Goal: Task Accomplishment & Management: Complete application form

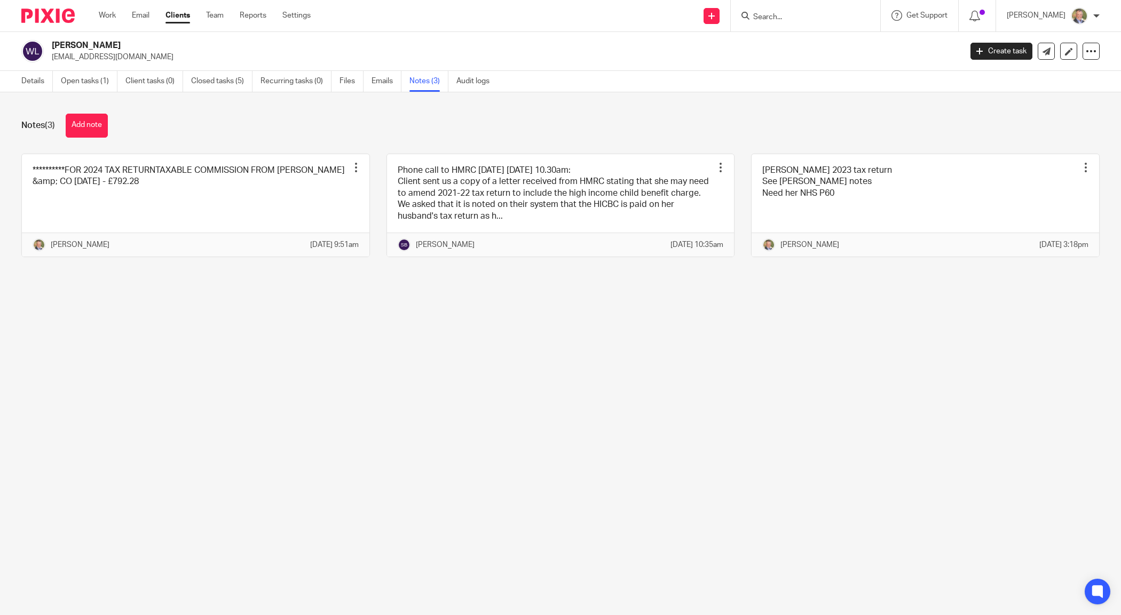
click at [795, 14] on input "Search" at bounding box center [800, 18] width 96 height 10
type input "s053a"
click button "submit" at bounding box center [0, 0] width 0 height 0
drag, startPoint x: 809, startPoint y: 16, endPoint x: 674, endPoint y: 21, distance: 135.7
click at [674, 21] on div "Send new email Create task Add client s053a No results found. Try searching for…" at bounding box center [724, 15] width 794 height 31
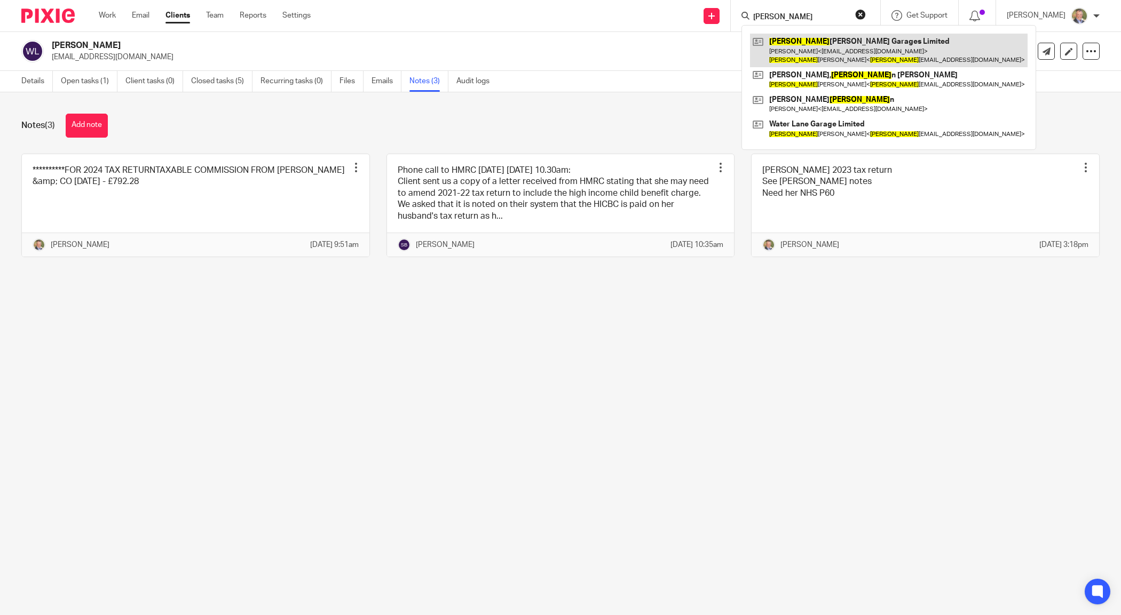
type input "steve"
click at [849, 49] on link at bounding box center [889, 50] width 278 height 33
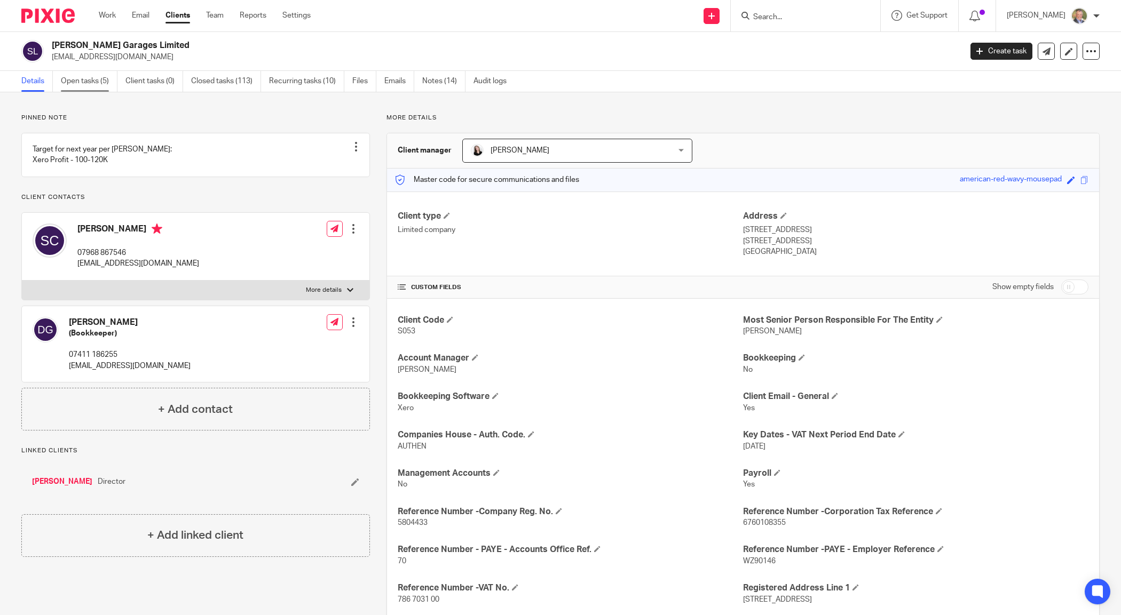
click at [90, 82] on link "Open tasks (5)" at bounding box center [89, 81] width 57 height 21
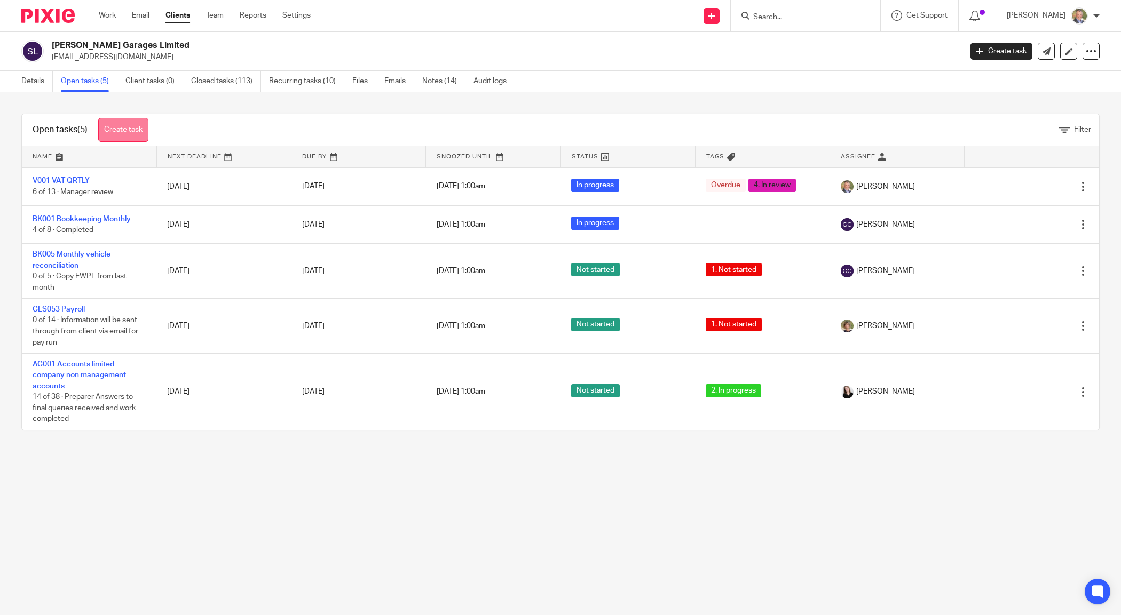
click at [138, 126] on link "Create task" at bounding box center [123, 130] width 50 height 24
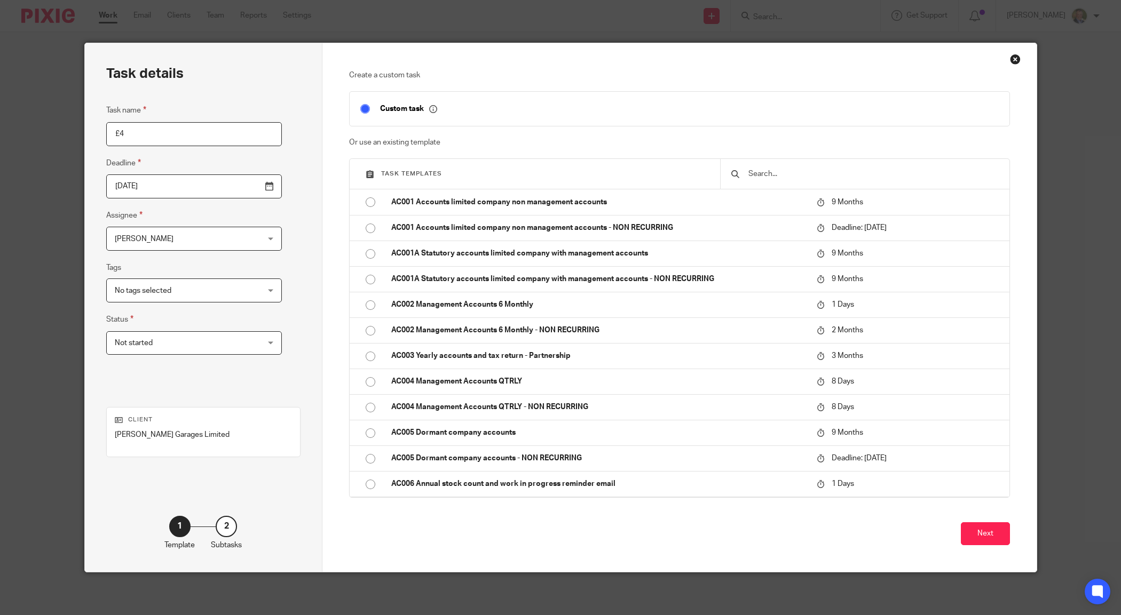
type input "£"
type input "Dividend to pay now - [DATE]"
click at [241, 187] on input "2025-08-15" at bounding box center [194, 187] width 176 height 24
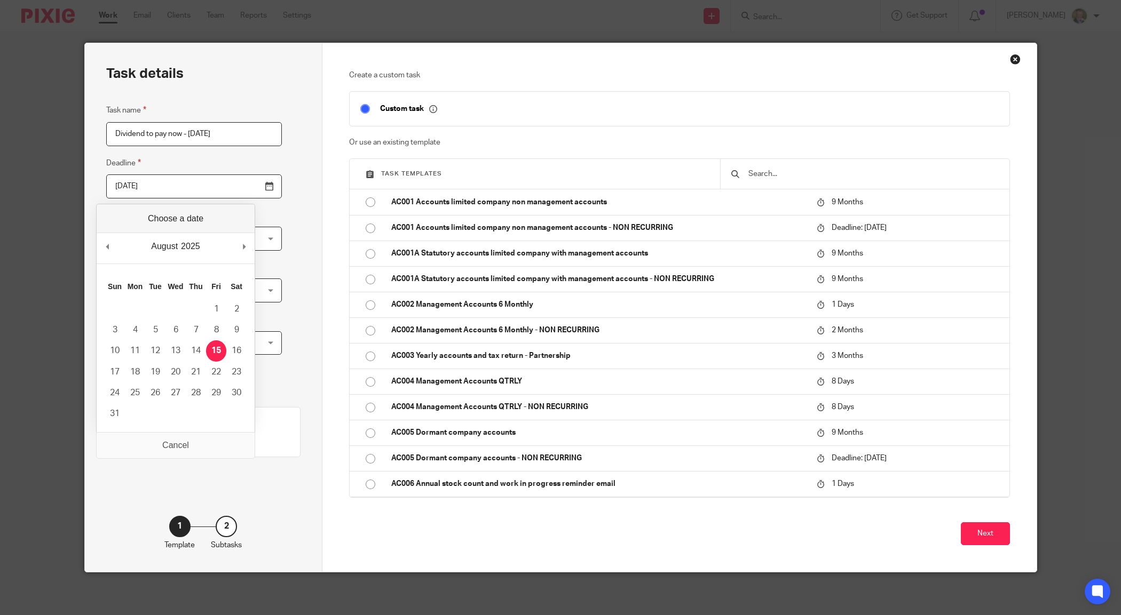
type input "2025-08-20"
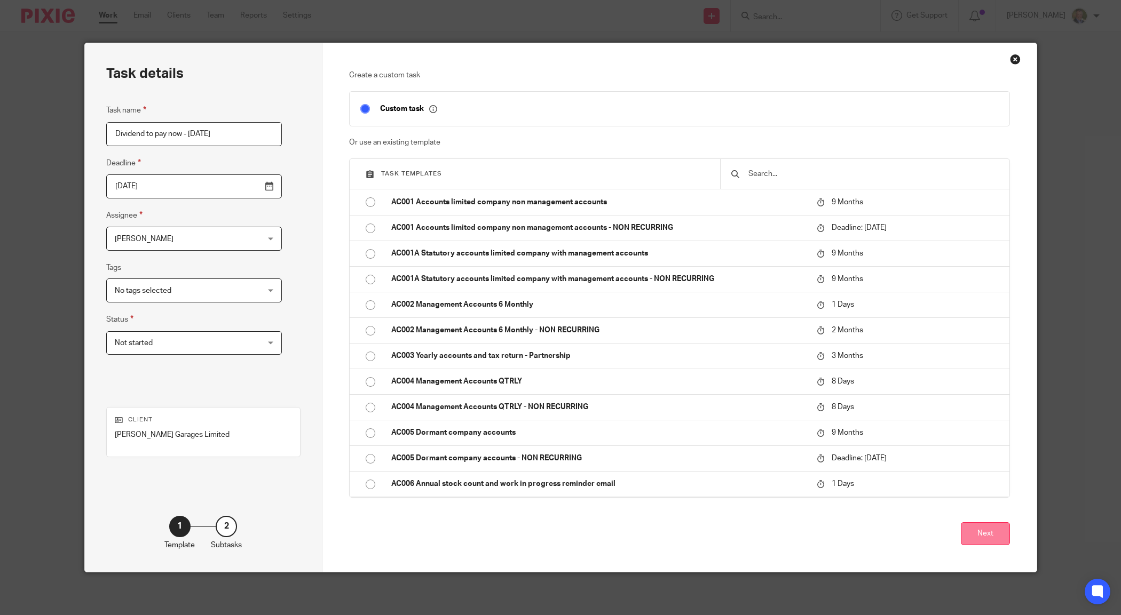
click at [976, 532] on button "Next" at bounding box center [985, 534] width 49 height 23
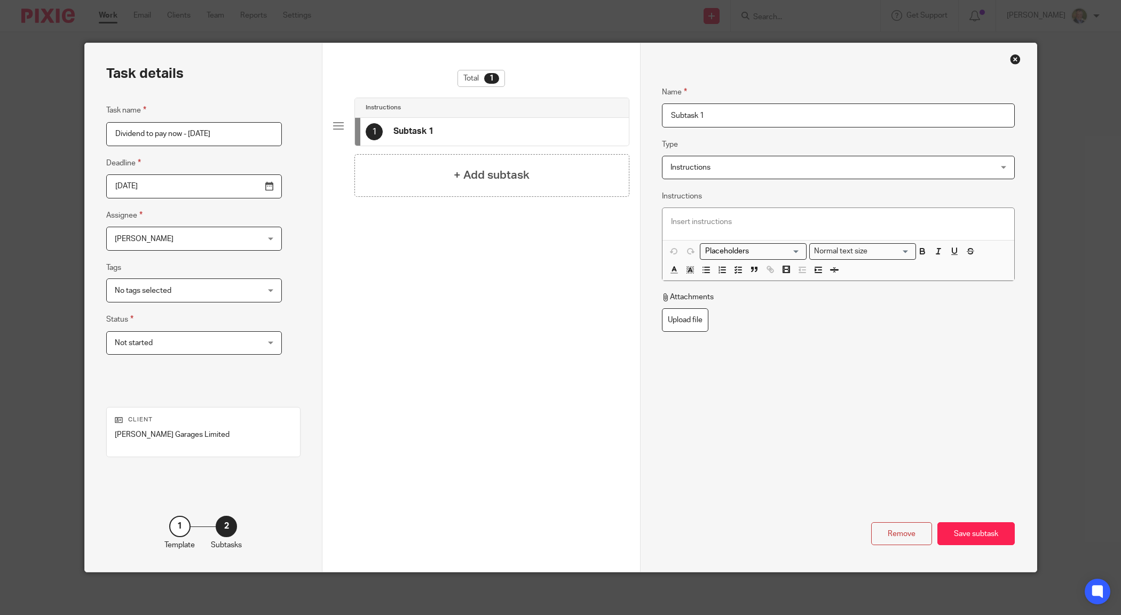
drag, startPoint x: 706, startPoint y: 112, endPoint x: 620, endPoint y: 108, distance: 86.1
click at [620, 108] on div "Task details Task name Dividend to pay now - August 2025 Deadline 2025-08-20 As…" at bounding box center [561, 307] width 952 height 529
type input "P"
type input "p"
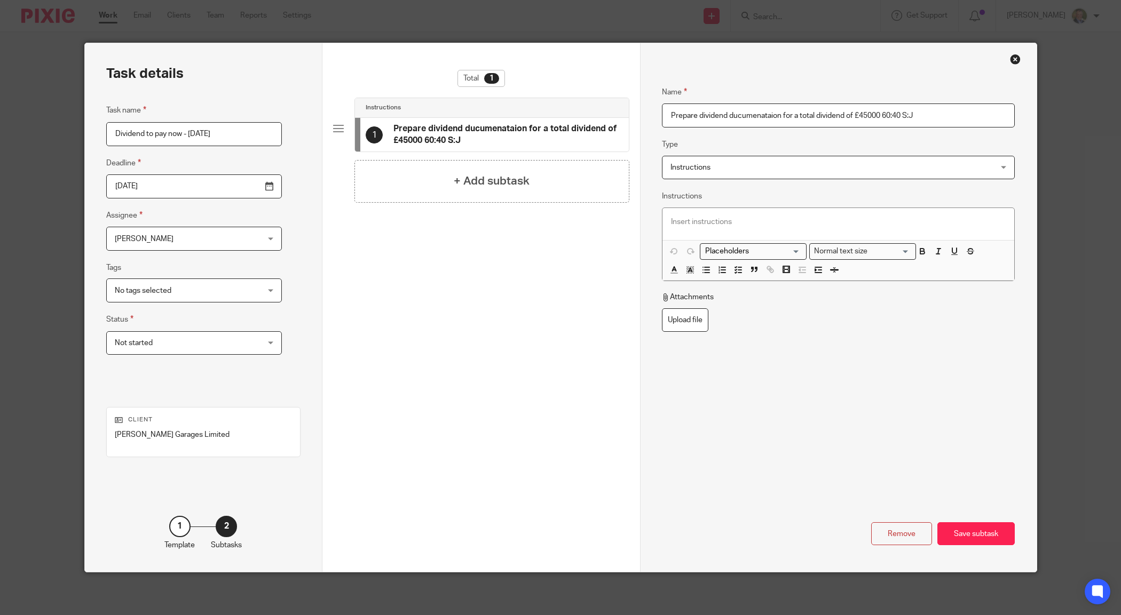
click at [729, 111] on input "Prepare dividend ducumenataion for a total dividend of £45000 60:40 S:J" at bounding box center [838, 116] width 353 height 24
click at [759, 115] on input "Prepare dividend documenataion for a total dividend of £45000 60:40 S:J" at bounding box center [838, 116] width 353 height 24
type input "Prepare dividend documentation for a total dividend of £45000 60:40 S:J"
click at [756, 133] on div "Name Prepare dividend documentation for a total dividend of £45000 60:40 S:J Ty…" at bounding box center [838, 254] width 353 height 368
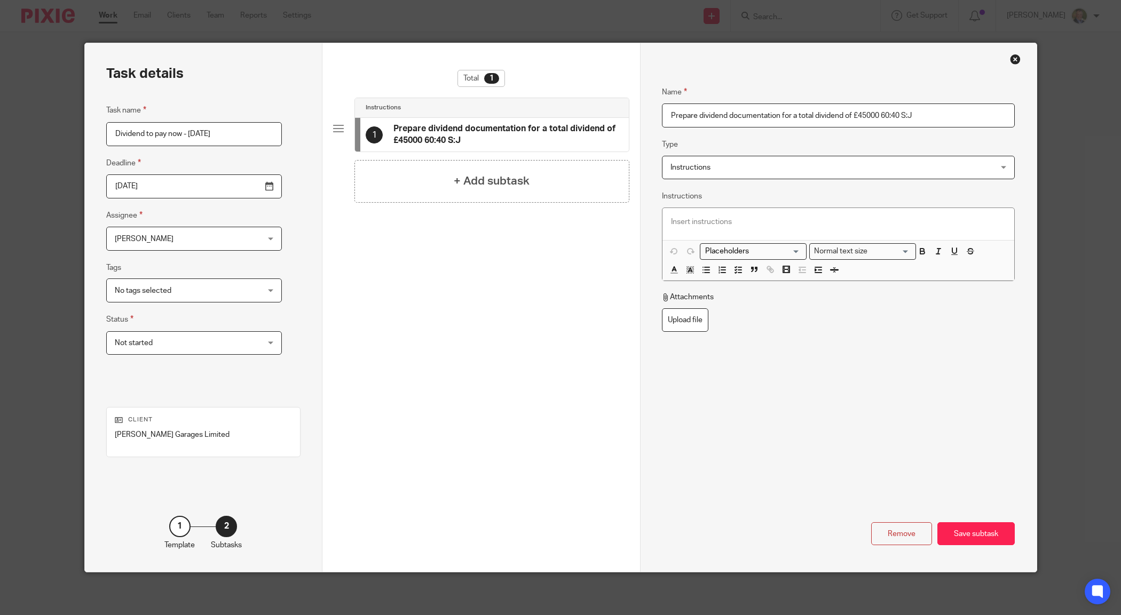
click at [247, 283] on div "No tags selected" at bounding box center [194, 291] width 176 height 24
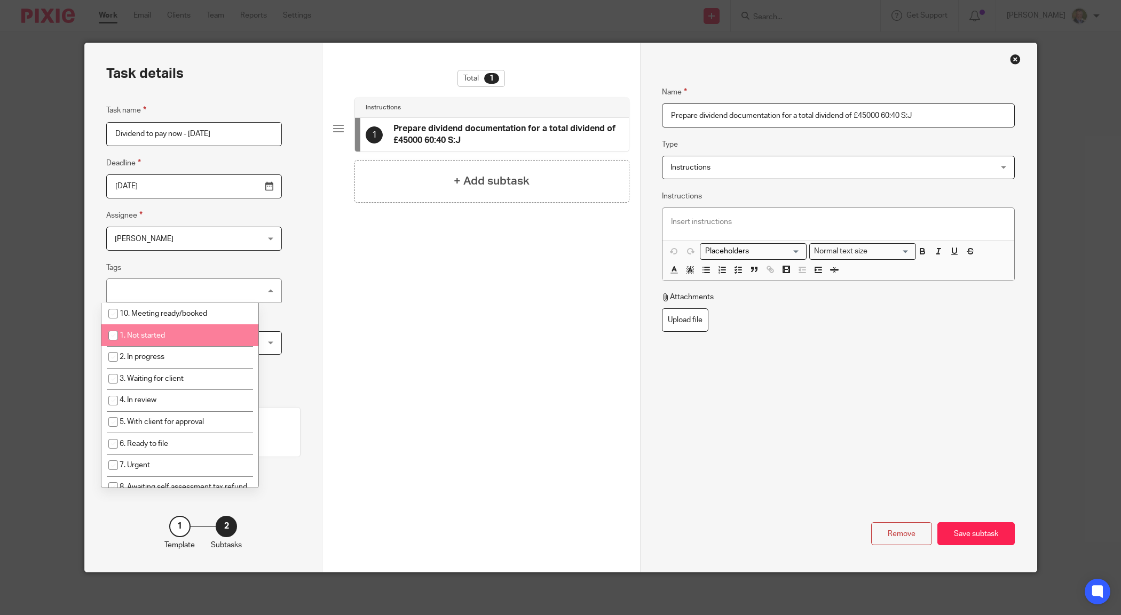
click at [183, 329] on li "1. Not started" at bounding box center [179, 336] width 157 height 22
checkbox input "true"
click at [403, 273] on div "Total 1 Instructions 1 Prepare dividend documentation for a total dividend of £…" at bounding box center [481, 229] width 296 height 318
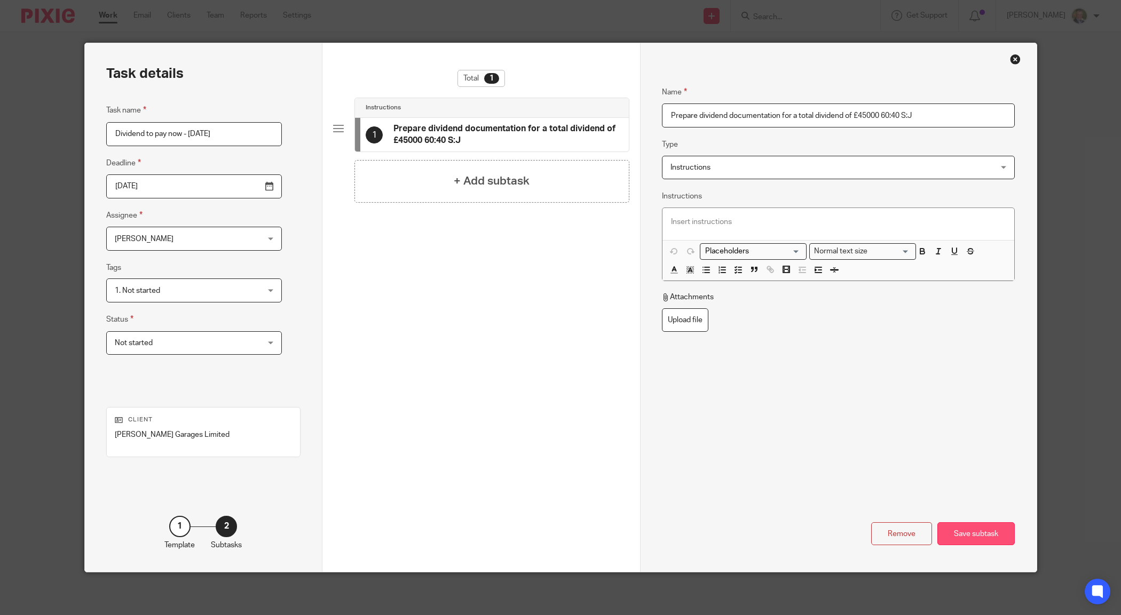
click at [977, 532] on div "Save subtask" at bounding box center [975, 534] width 77 height 23
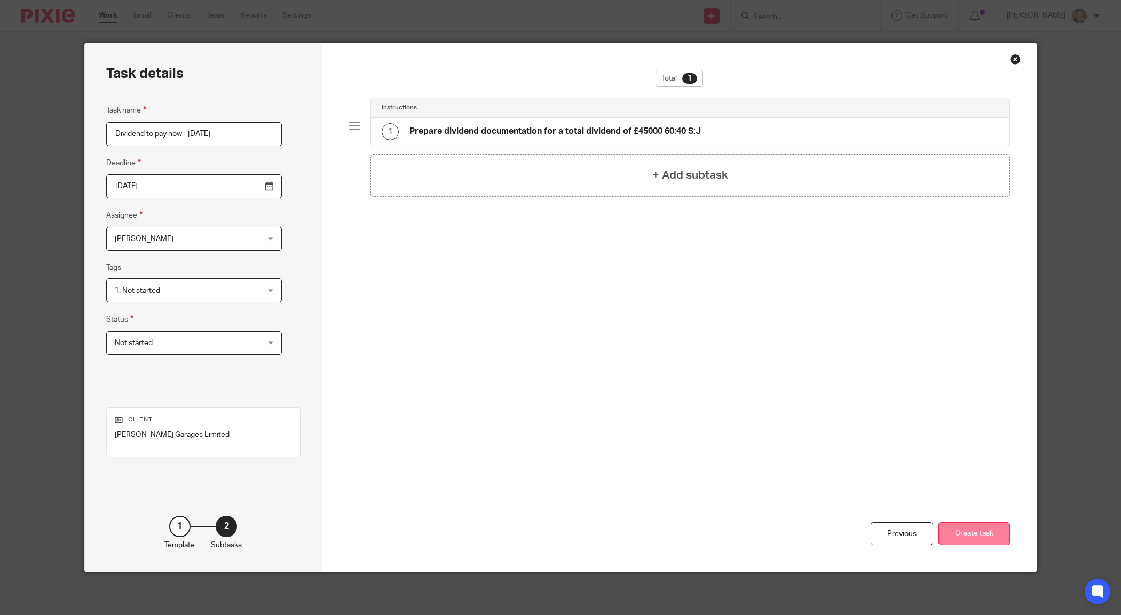
click at [975, 535] on button "Create task" at bounding box center [974, 534] width 72 height 23
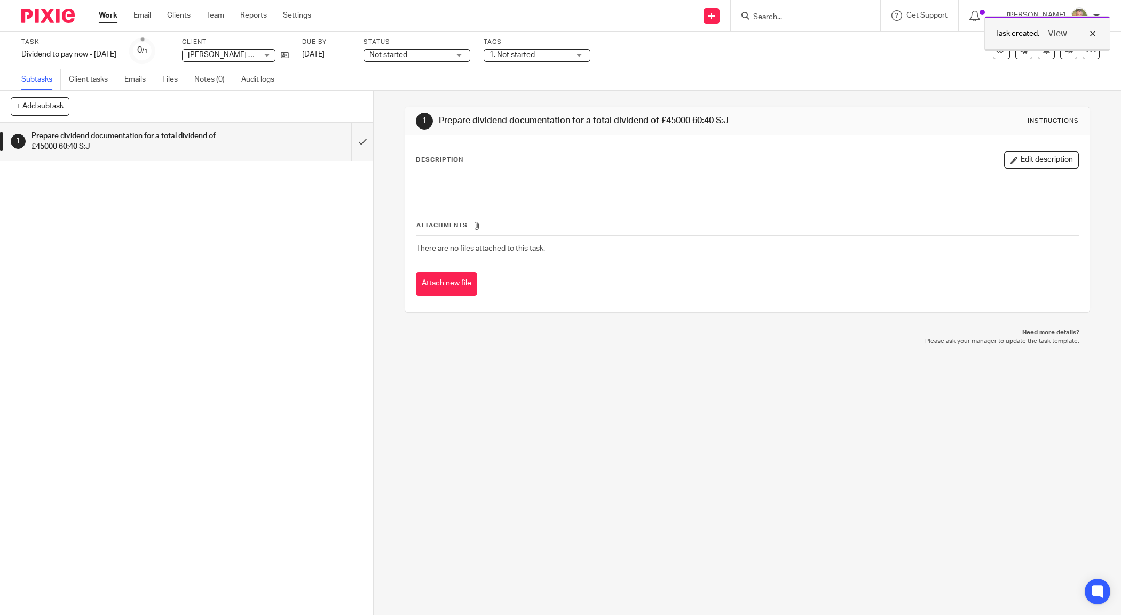
click at [1091, 30] on div "View" at bounding box center [1069, 33] width 60 height 13
click at [1060, 51] on link at bounding box center [1068, 50] width 17 height 17
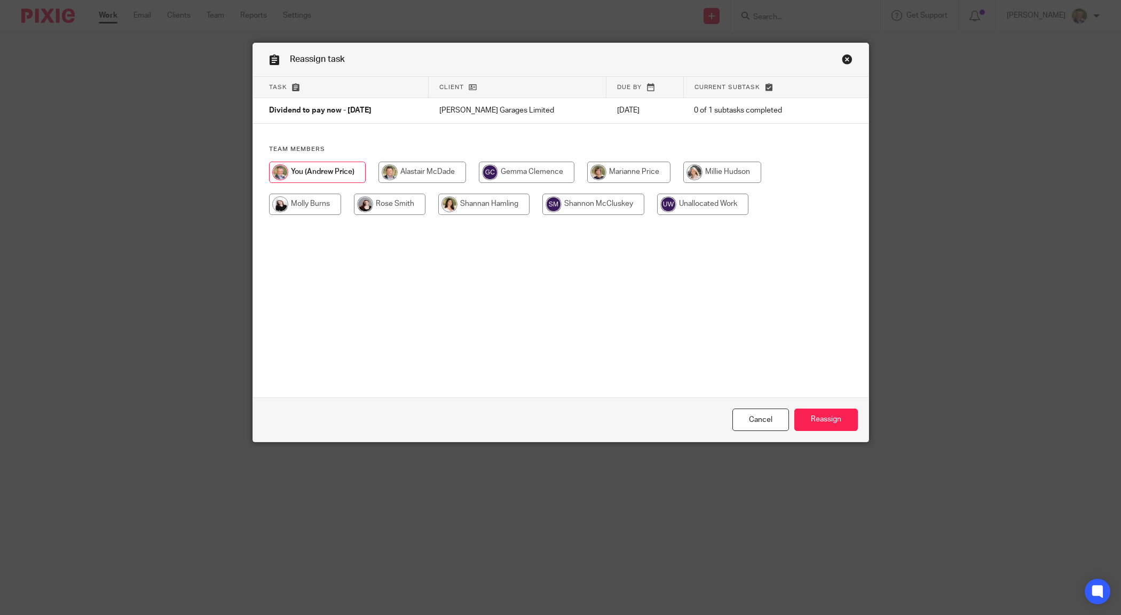
click at [311, 203] on input "radio" at bounding box center [305, 204] width 72 height 21
radio input "true"
click at [821, 423] on input "Reassign" at bounding box center [826, 420] width 64 height 23
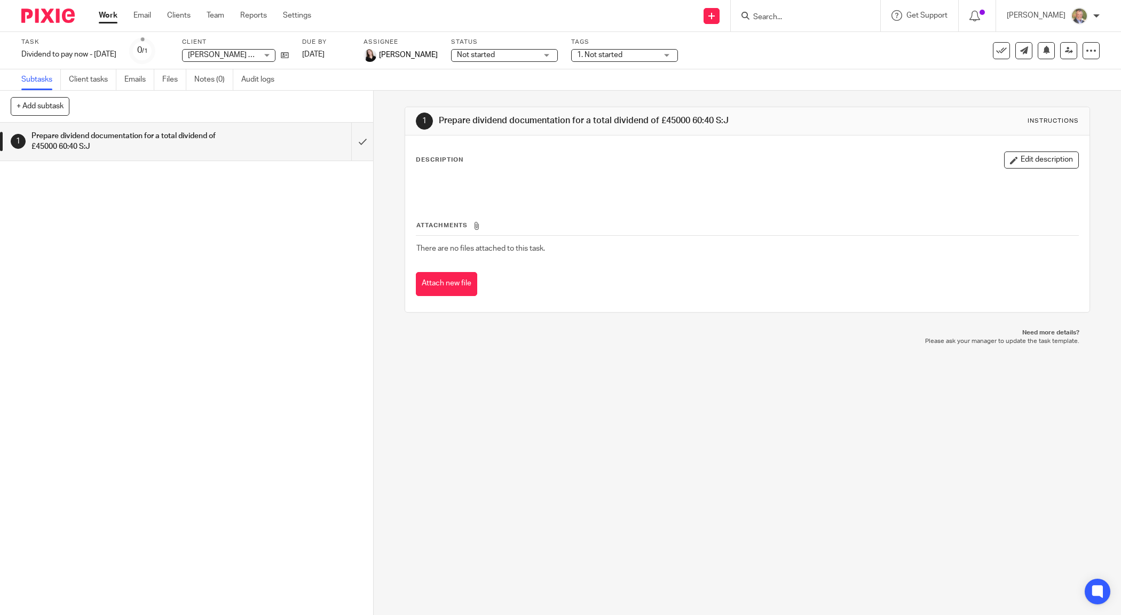
click at [789, 11] on form at bounding box center [809, 15] width 114 height 13
click at [789, 14] on input "Search" at bounding box center [800, 18] width 96 height 10
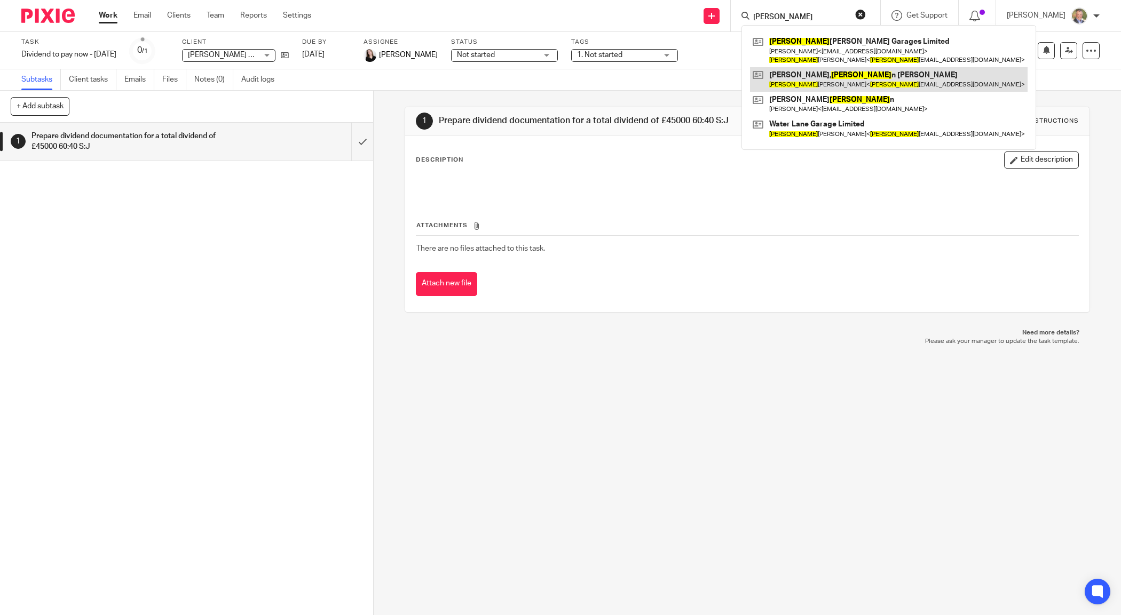
type input "steve"
click at [845, 78] on link at bounding box center [889, 79] width 278 height 25
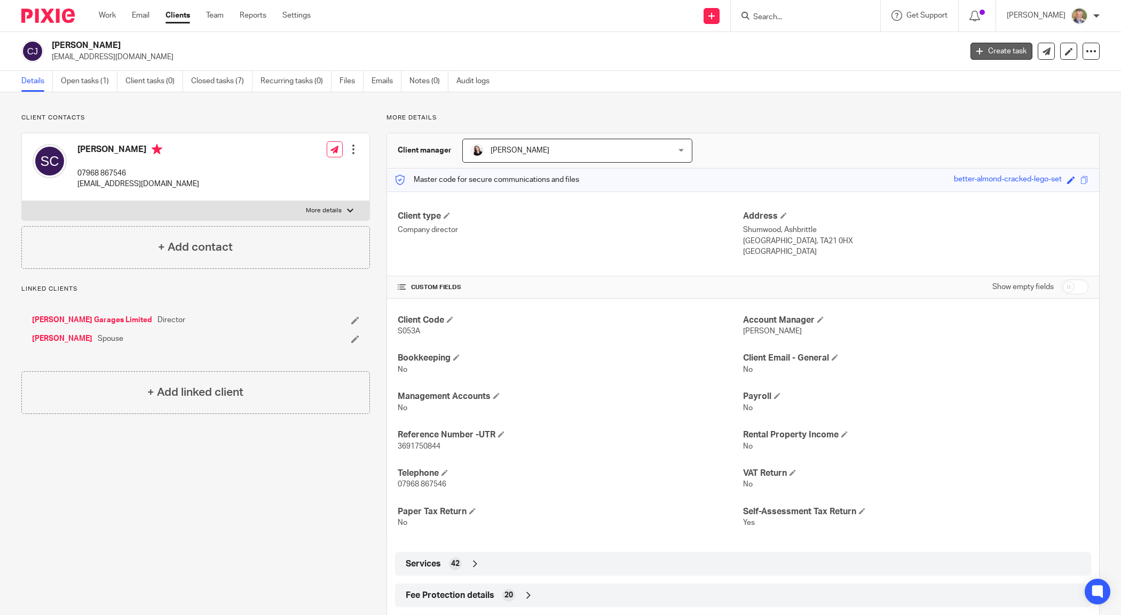
click at [991, 50] on link "Create task" at bounding box center [1001, 51] width 62 height 17
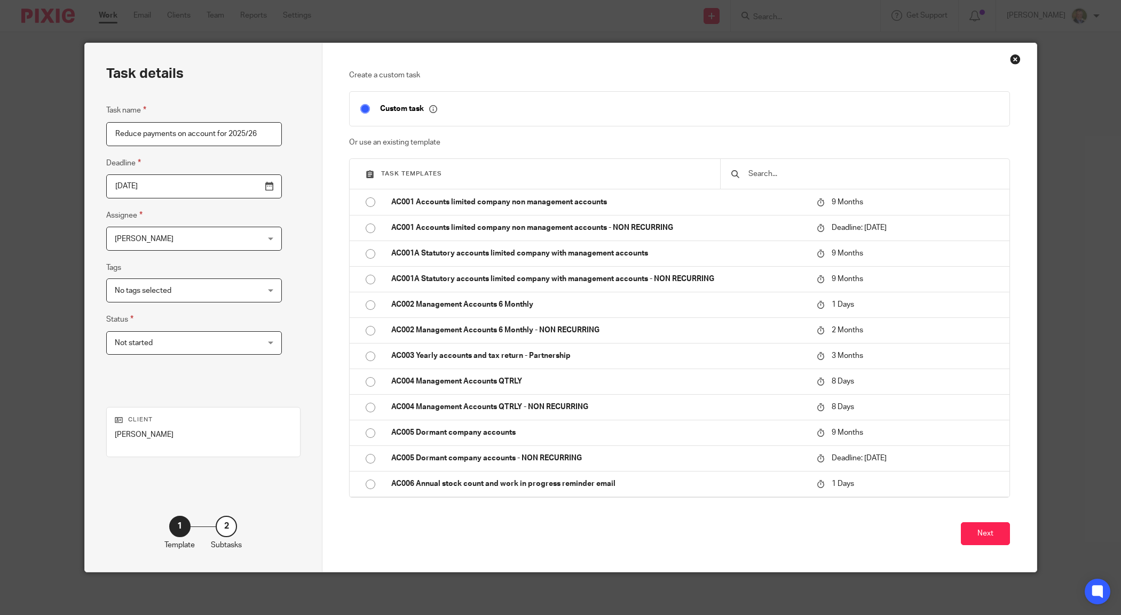
scroll to position [0, 3]
type input "Reduce payments on account for 2025/26"
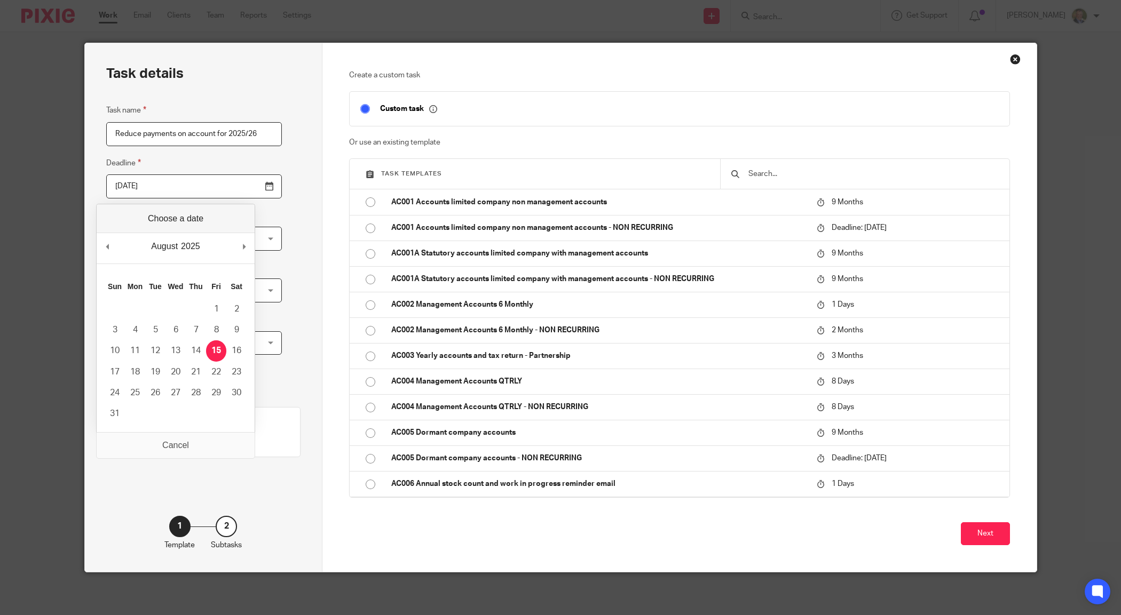
scroll to position [0, 0]
click at [247, 181] on input "2025-08-15" at bounding box center [194, 187] width 176 height 24
type input "2025-10-31"
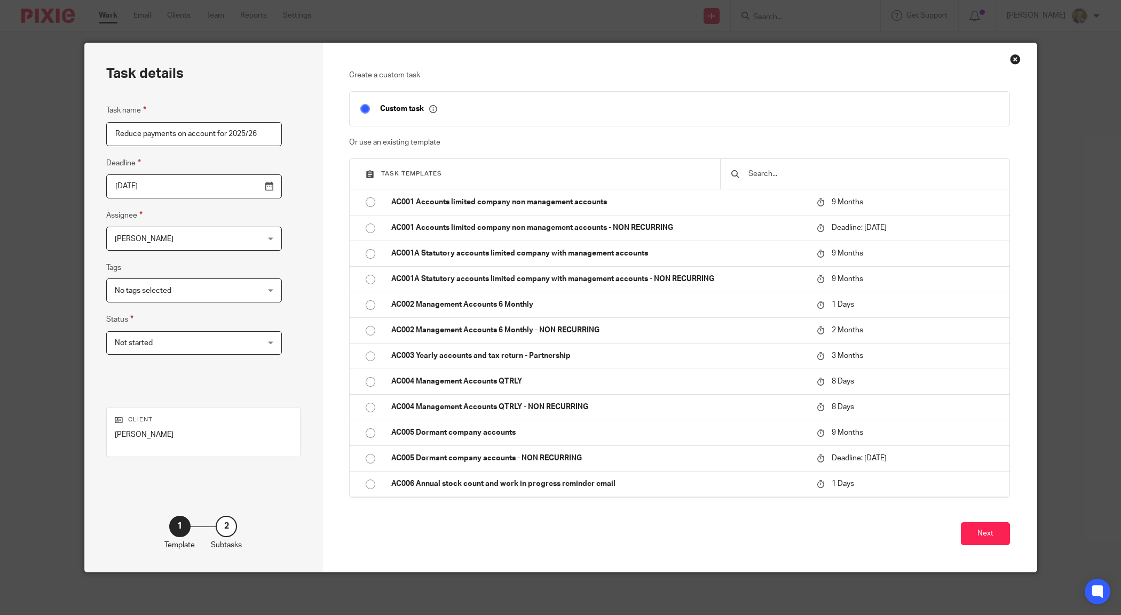
click at [243, 289] on div "No tags selected" at bounding box center [194, 291] width 176 height 24
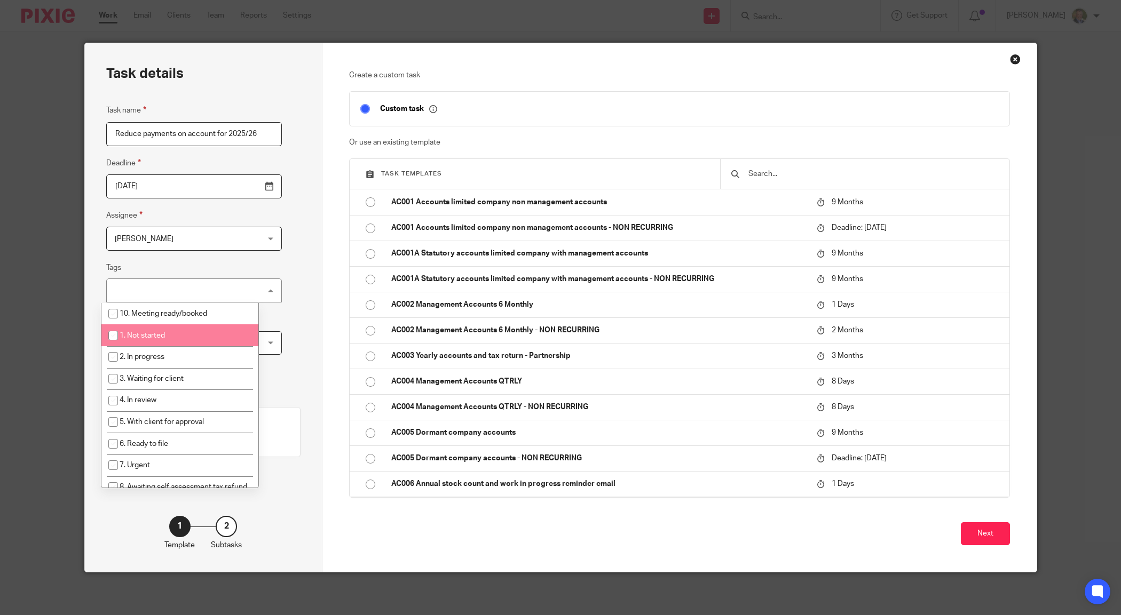
click at [199, 337] on li "1. Not started" at bounding box center [179, 336] width 157 height 22
checkbox input "true"
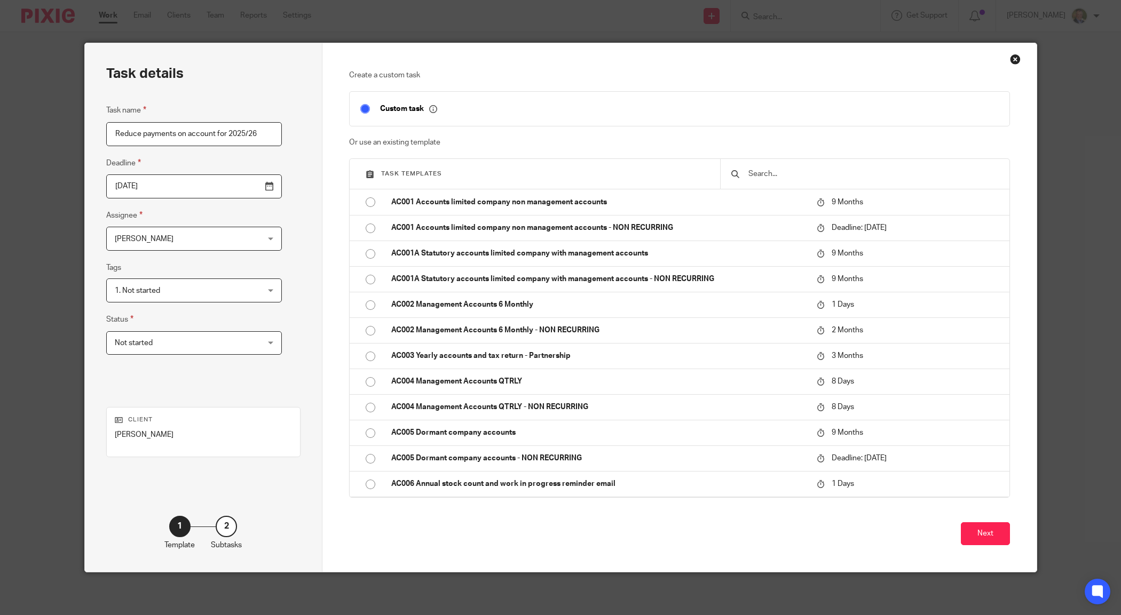
click at [322, 413] on div "Create a custom task Custom task Or use an existing template Task templates AC0…" at bounding box center [679, 307] width 714 height 529
click at [989, 529] on button "Next" at bounding box center [985, 534] width 49 height 23
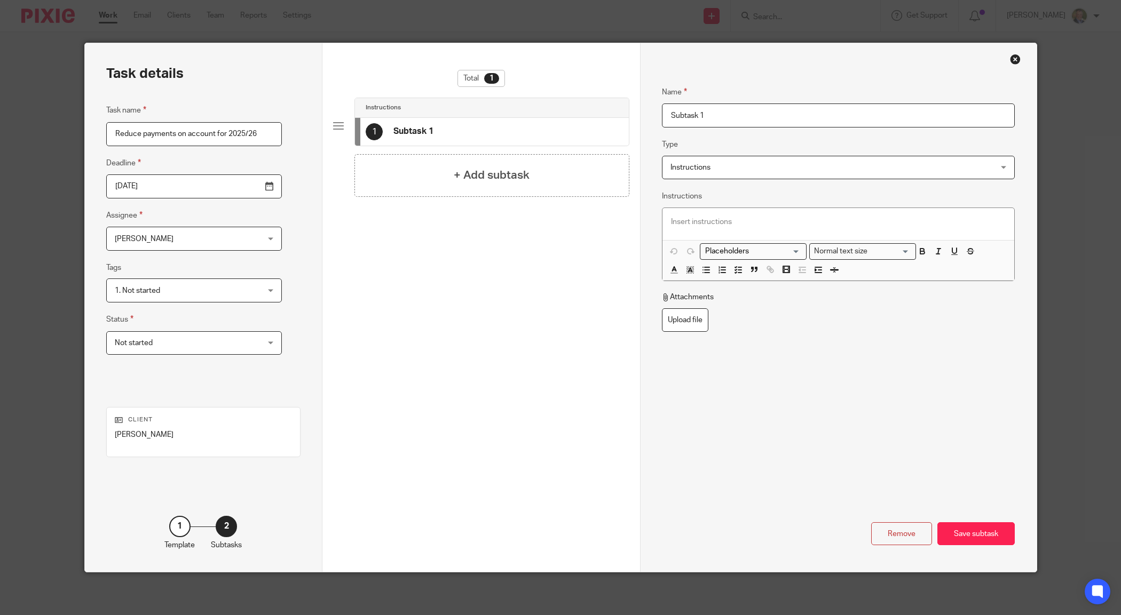
drag, startPoint x: 746, startPoint y: 119, endPoint x: 632, endPoint y: 116, distance: 114.8
click at [632, 116] on div "Task details Task name Reduce payments on account for 2025/26 Deadline 2025-10-…" at bounding box center [561, 307] width 952 height 529
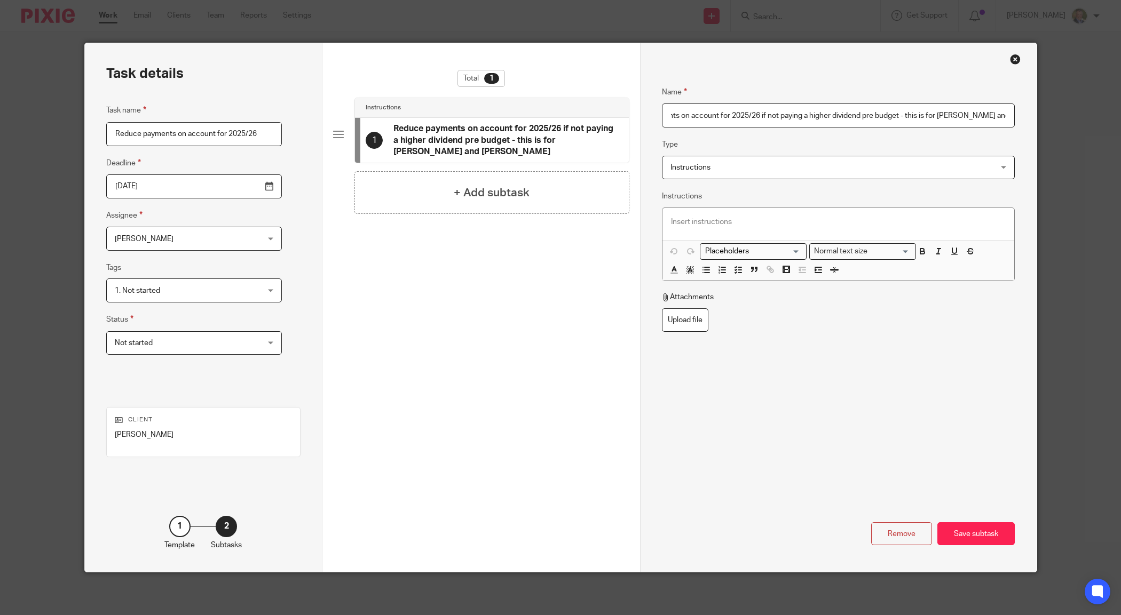
scroll to position [0, 54]
type input "Reduce payments on account for 2025/26 if not paying a higher dividend pre budg…"
click at [961, 526] on div "Save subtask" at bounding box center [975, 534] width 77 height 23
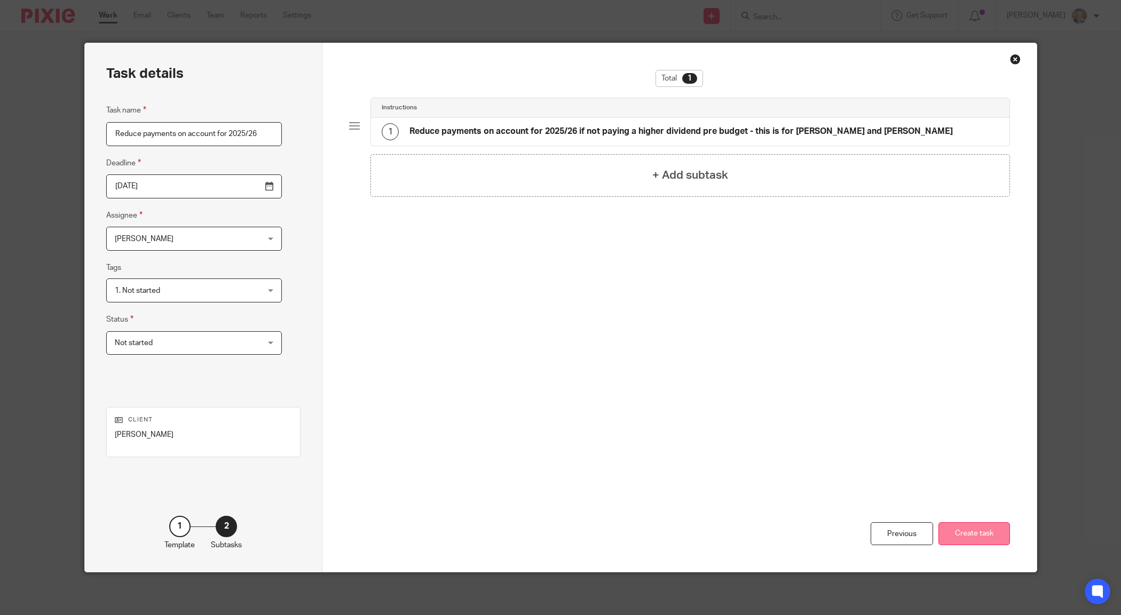
click at [974, 530] on button "Create task" at bounding box center [974, 534] width 72 height 23
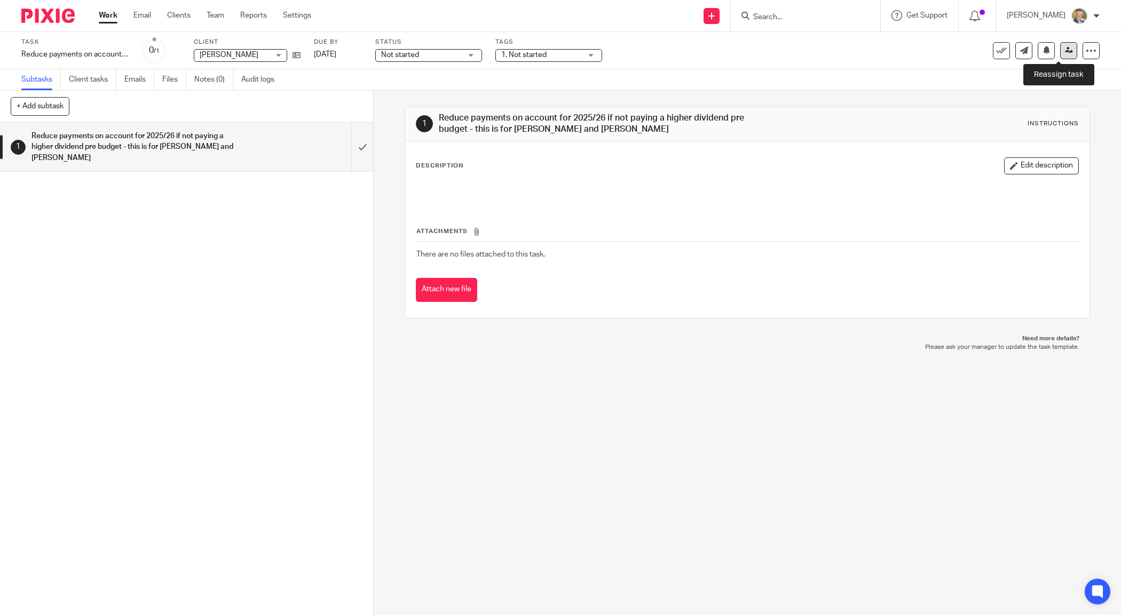
click at [1063, 50] on link at bounding box center [1068, 50] width 17 height 17
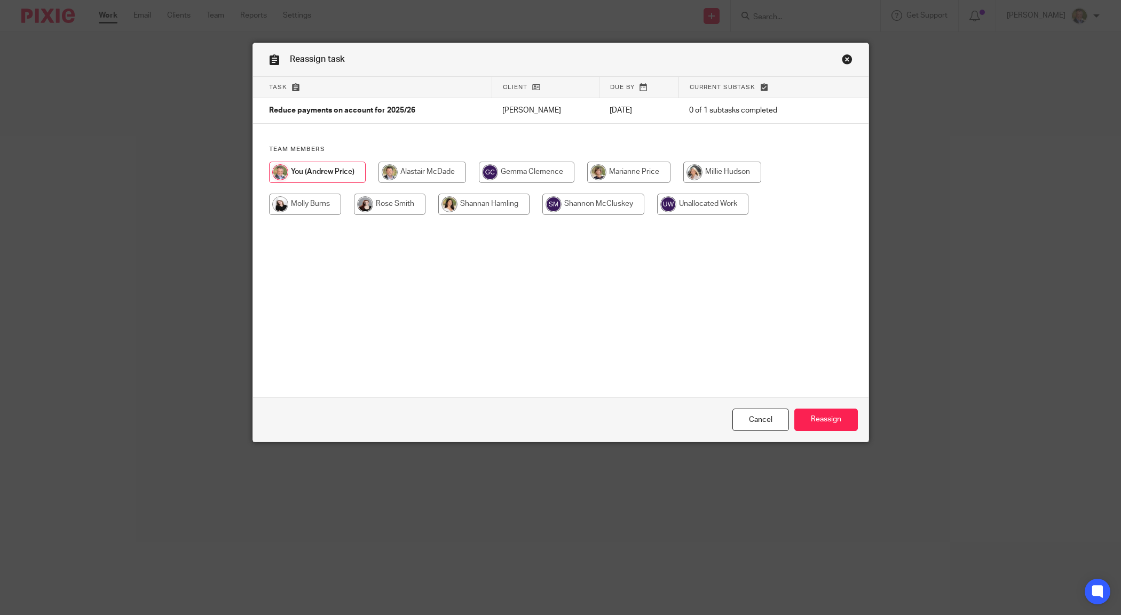
click at [305, 201] on input "radio" at bounding box center [305, 204] width 72 height 21
radio input "true"
click at [816, 417] on input "Reassign" at bounding box center [826, 420] width 64 height 23
